Goal: Entertainment & Leisure: Consume media (video, audio)

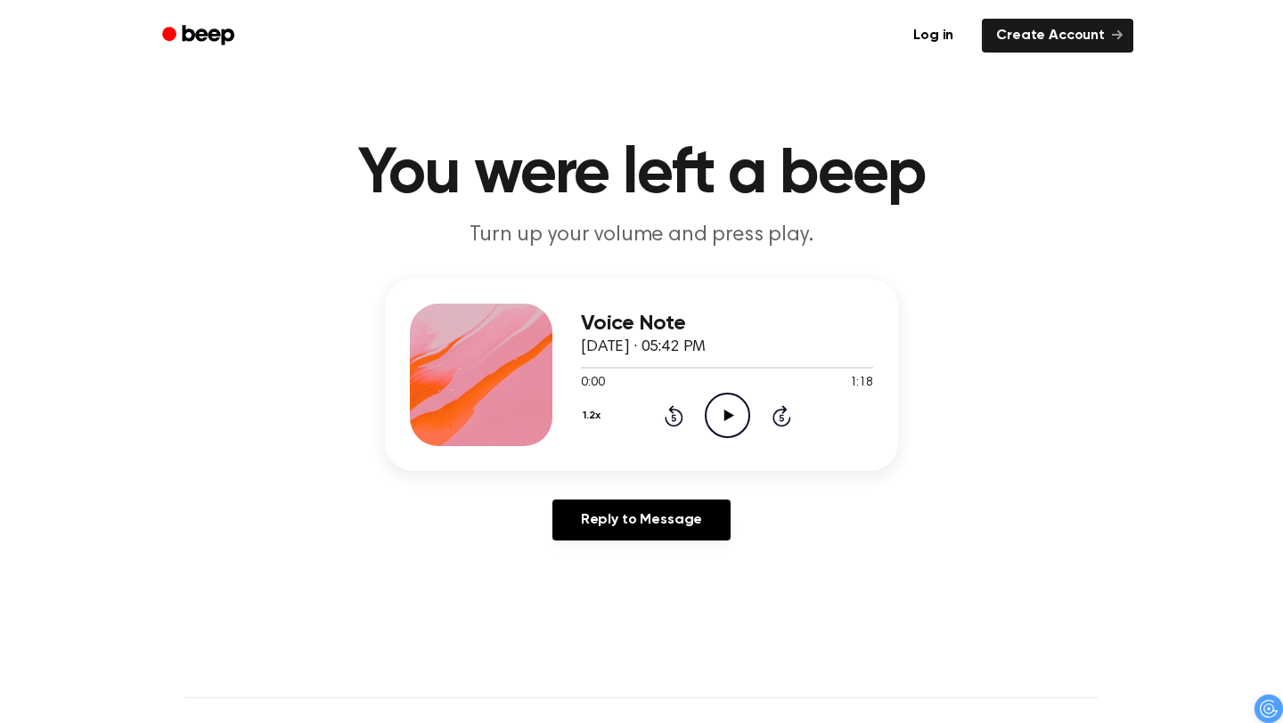
click at [736, 423] on icon "Play Audio" at bounding box center [727, 415] width 45 height 45
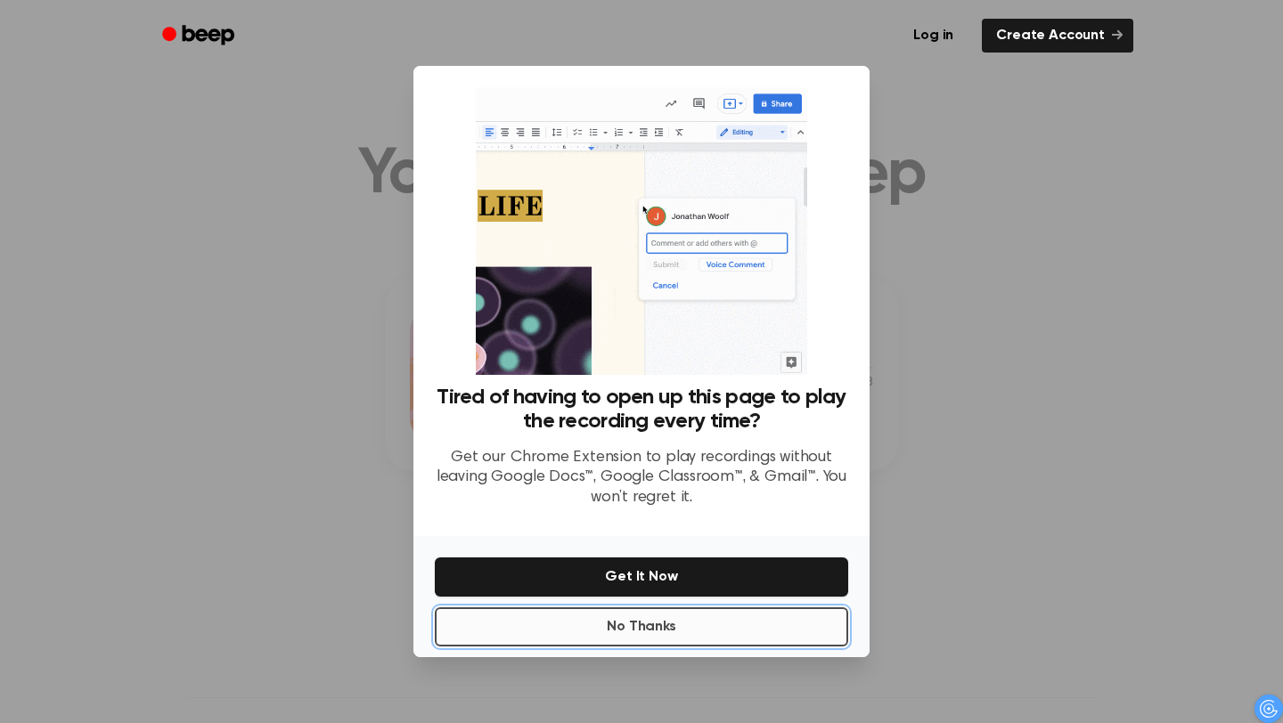
click at [737, 628] on button "No Thanks" at bounding box center [641, 627] width 413 height 39
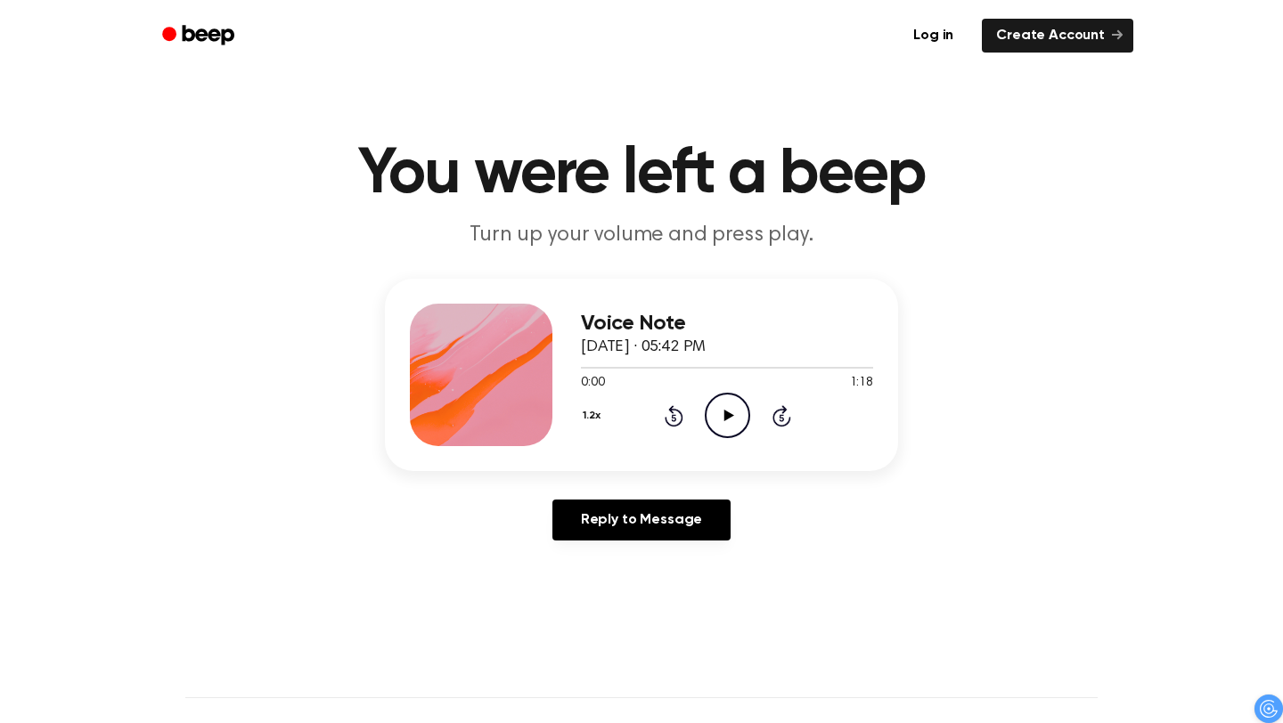
click at [733, 429] on icon "Play Audio" at bounding box center [727, 415] width 45 height 45
click at [731, 421] on icon "Play Audio" at bounding box center [727, 415] width 45 height 45
click at [715, 423] on icon "Pause Audio" at bounding box center [727, 415] width 45 height 45
click at [743, 417] on icon "Play Audio" at bounding box center [727, 415] width 45 height 45
click at [745, 413] on icon "Pause Audio" at bounding box center [727, 415] width 45 height 45
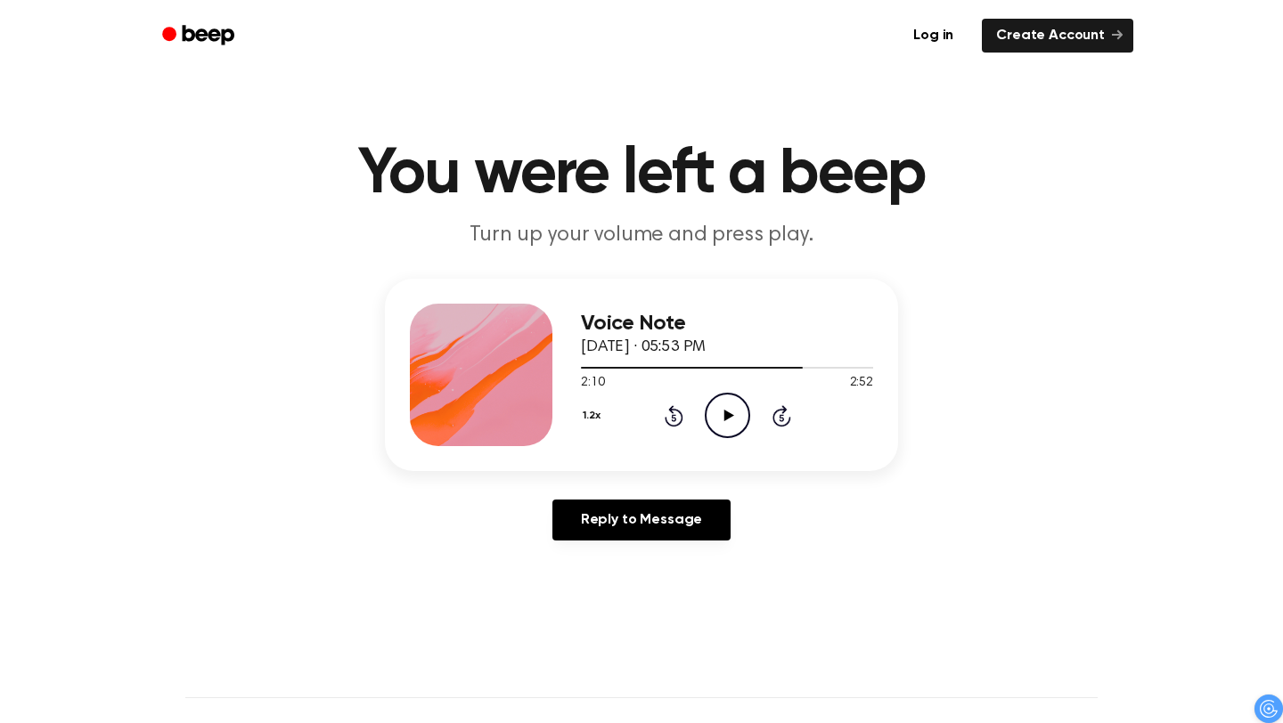
click at [749, 415] on circle at bounding box center [728, 416] width 44 height 44
click at [707, 421] on circle at bounding box center [728, 416] width 44 height 44
click at [700, 430] on div "1.2x Rewind 5 seconds Pause Audio Skip 5 seconds" at bounding box center [727, 415] width 292 height 45
click at [714, 409] on icon "Pause Audio" at bounding box center [727, 415] width 45 height 45
click at [727, 412] on icon "Play Audio" at bounding box center [727, 415] width 45 height 45
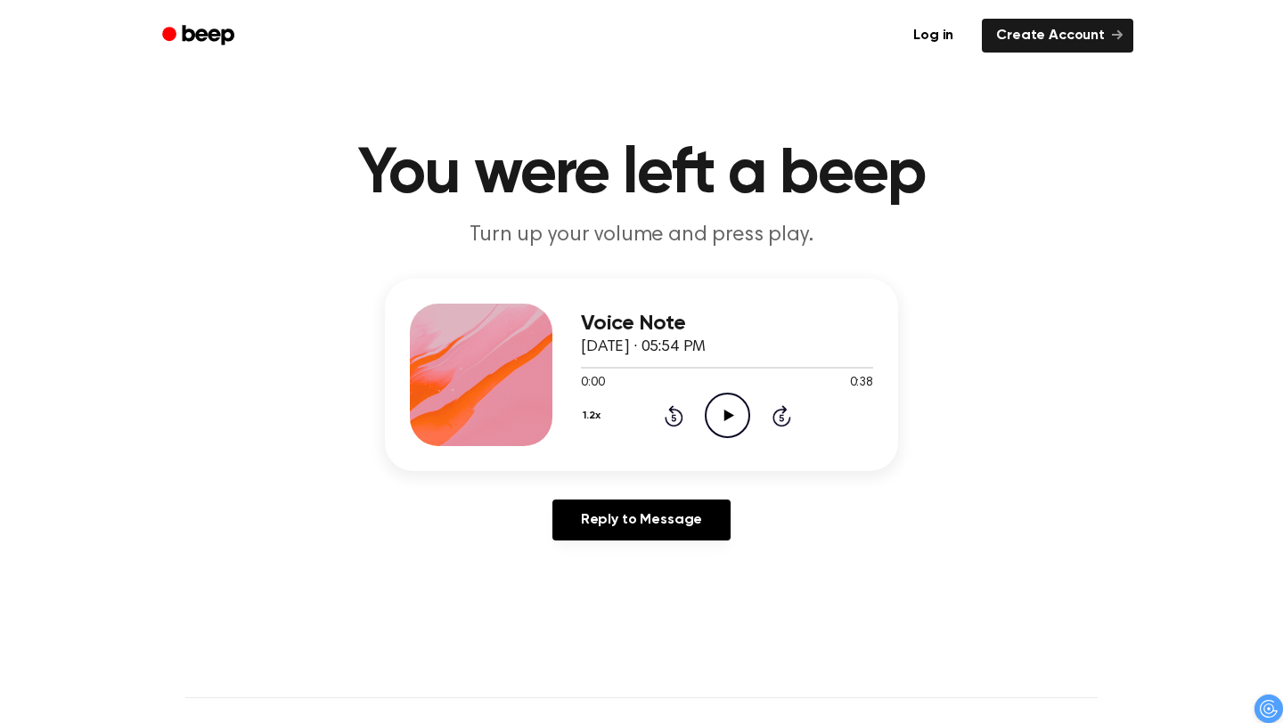
click at [727, 424] on icon "Play Audio" at bounding box center [727, 415] width 45 height 45
click at [676, 417] on icon "Rewind 5 seconds" at bounding box center [674, 415] width 20 height 23
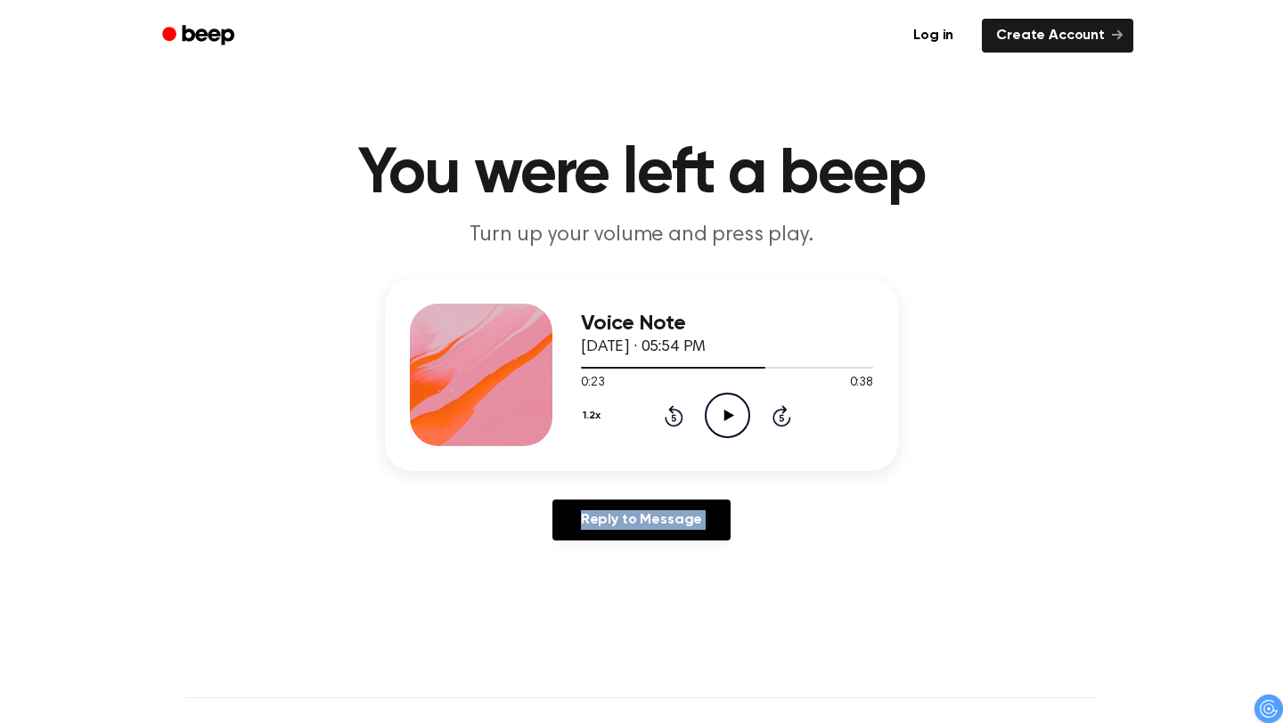
click at [676, 417] on icon "Rewind 5 seconds" at bounding box center [674, 415] width 20 height 23
click at [708, 417] on icon "Play Audio" at bounding box center [727, 415] width 45 height 45
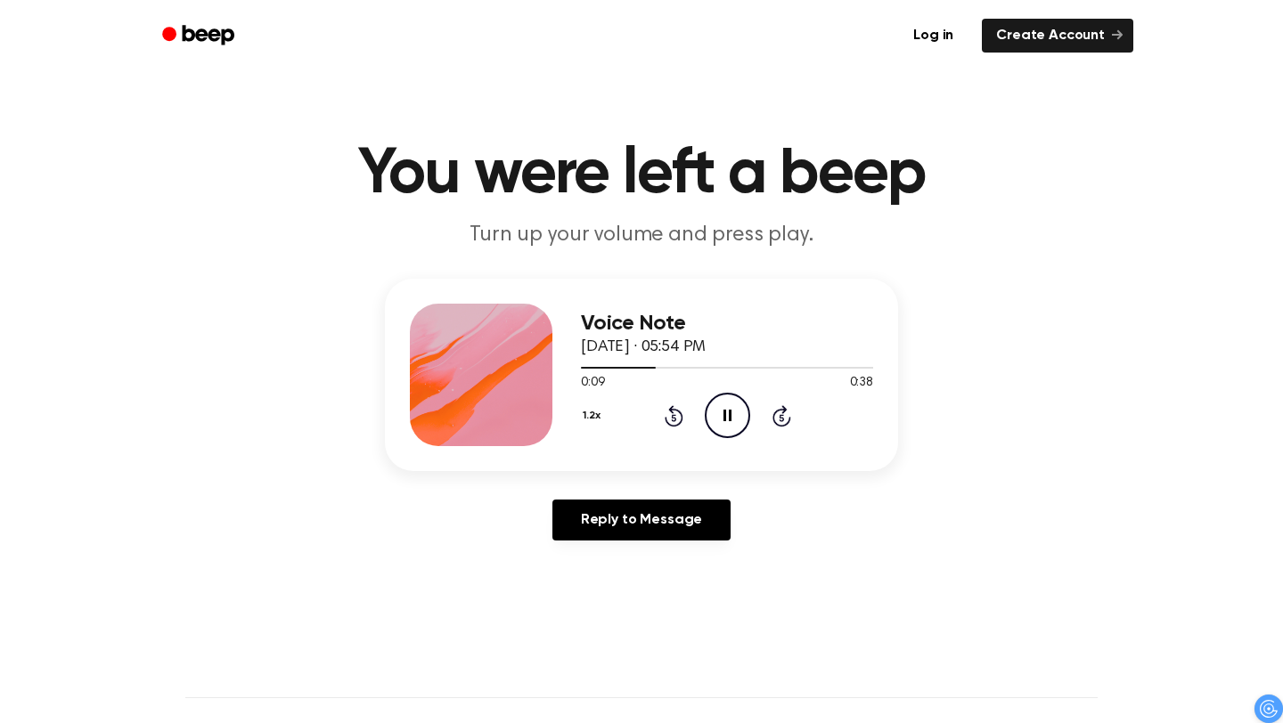
click at [725, 414] on icon at bounding box center [727, 416] width 8 height 12
click at [724, 414] on icon at bounding box center [728, 416] width 10 height 12
click at [724, 414] on icon at bounding box center [727, 416] width 8 height 12
drag, startPoint x: 669, startPoint y: 371, endPoint x: 584, endPoint y: 375, distance: 84.8
click at [544, 366] on div "Voice Note September 23, 2025 · 05:54 PM 0:12 0:38 Your browser does not suppor…" at bounding box center [641, 375] width 513 height 192
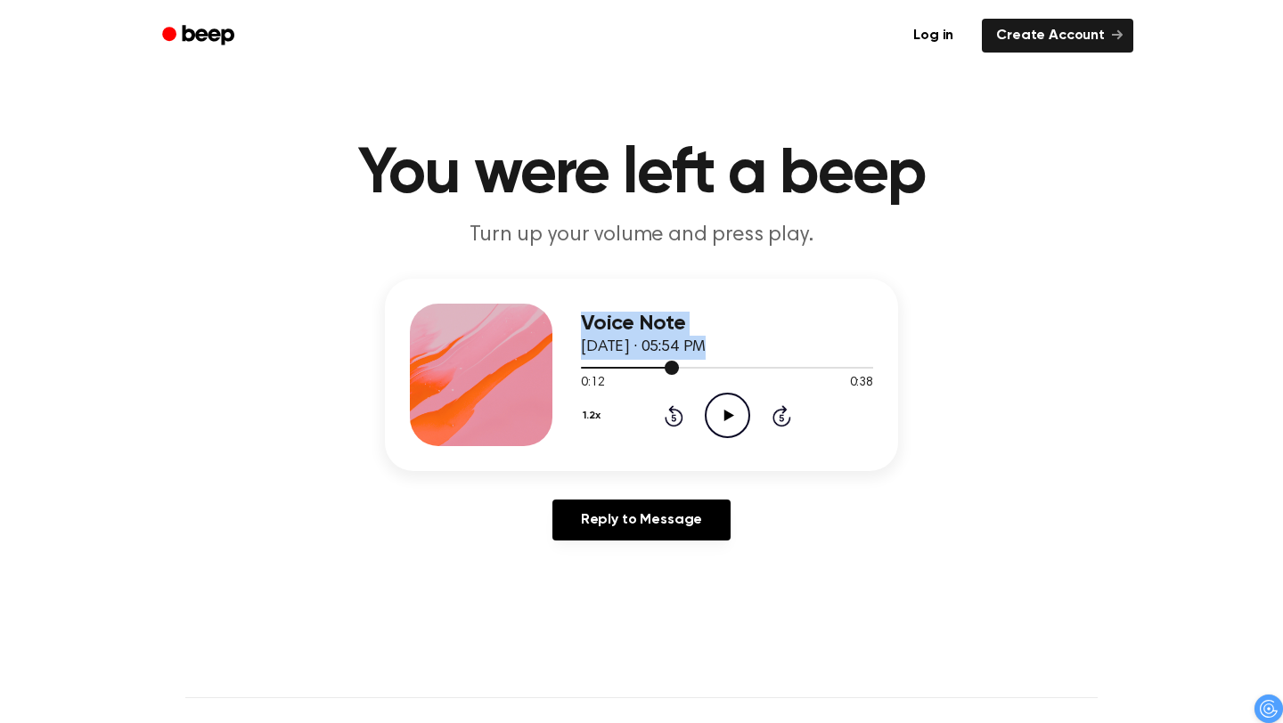
click at [593, 365] on div at bounding box center [727, 367] width 292 height 14
click at [584, 367] on span at bounding box center [586, 368] width 14 height 14
click at [722, 402] on icon "Play Audio" at bounding box center [727, 415] width 45 height 45
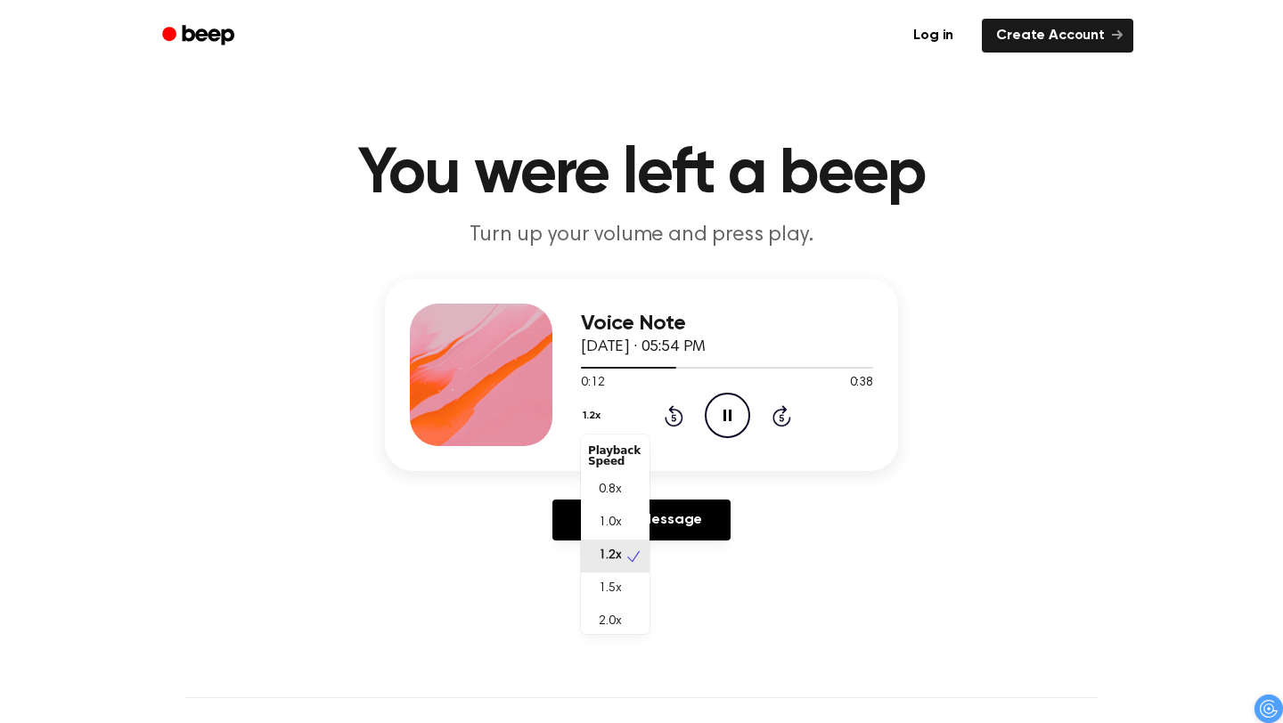
click at [592, 418] on button "1.2x" at bounding box center [594, 416] width 26 height 30
click at [619, 516] on span "1.0x" at bounding box center [610, 523] width 22 height 19
click at [582, 370] on div at bounding box center [727, 367] width 292 height 14
click at [719, 419] on icon "Pause Audio" at bounding box center [727, 415] width 45 height 45
